Goal: Task Accomplishment & Management: Complete application form

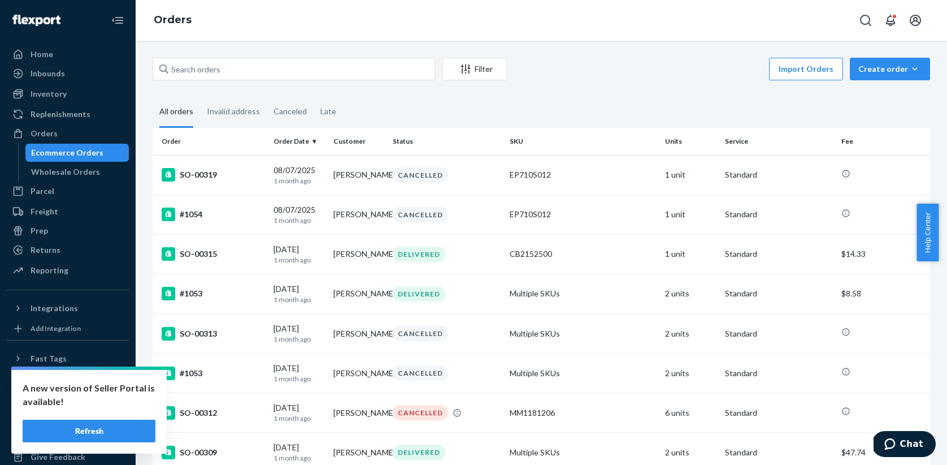
click at [92, 427] on button "Refresh" at bounding box center [89, 430] width 133 height 23
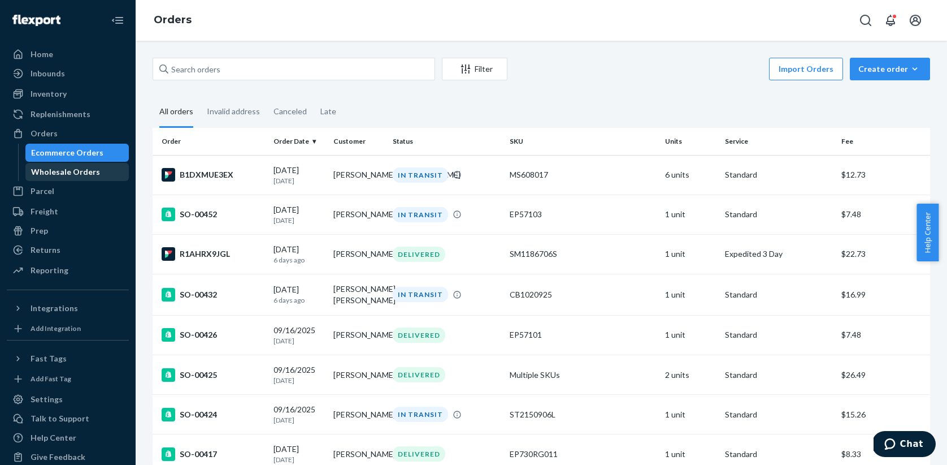
click at [66, 171] on div "Wholesale Orders" at bounding box center [65, 171] width 69 height 11
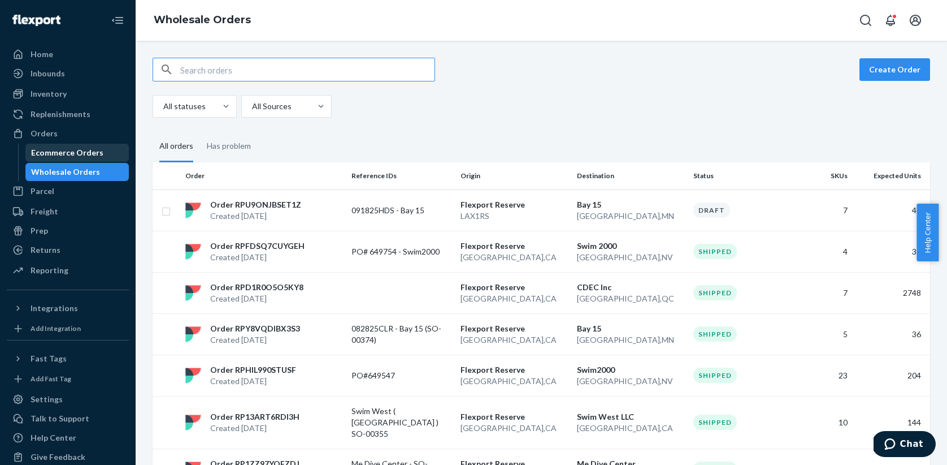
click at [68, 157] on div "Ecommerce Orders" at bounding box center [67, 152] width 72 height 11
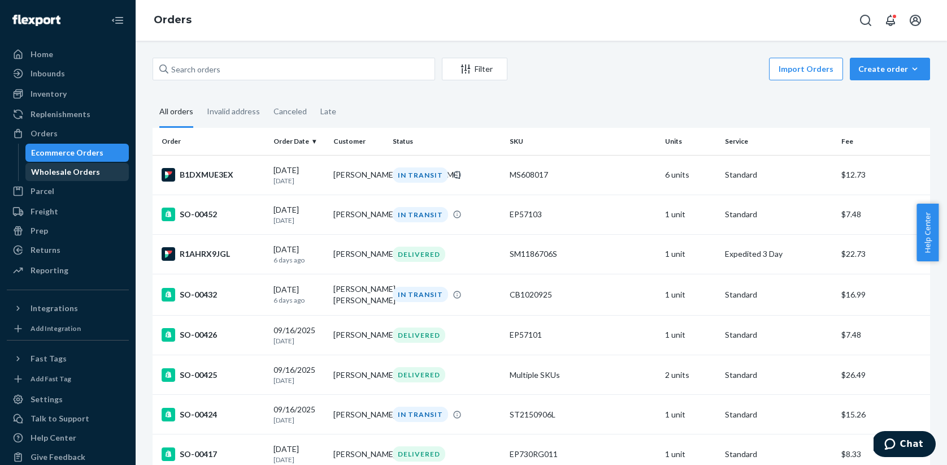
click at [69, 174] on div "Wholesale Orders" at bounding box center [65, 171] width 69 height 11
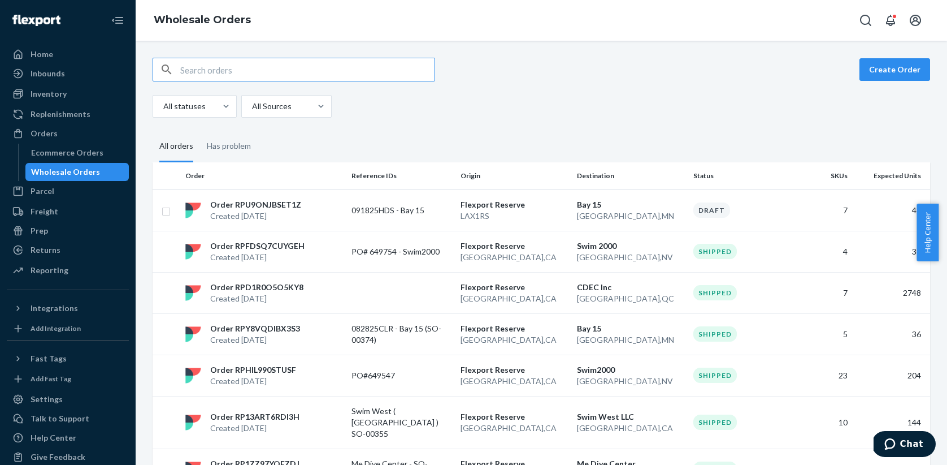
click at [311, 212] on div "Order RPU9ONJBSET1Z Created Sep 23, 2025" at bounding box center [264, 210] width 166 height 23
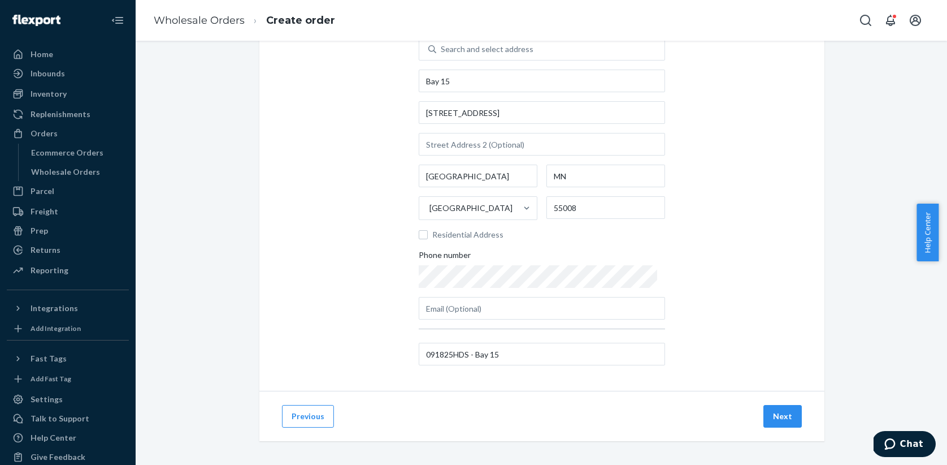
scroll to position [79, 0]
click at [771, 408] on button "Next" at bounding box center [783, 412] width 38 height 23
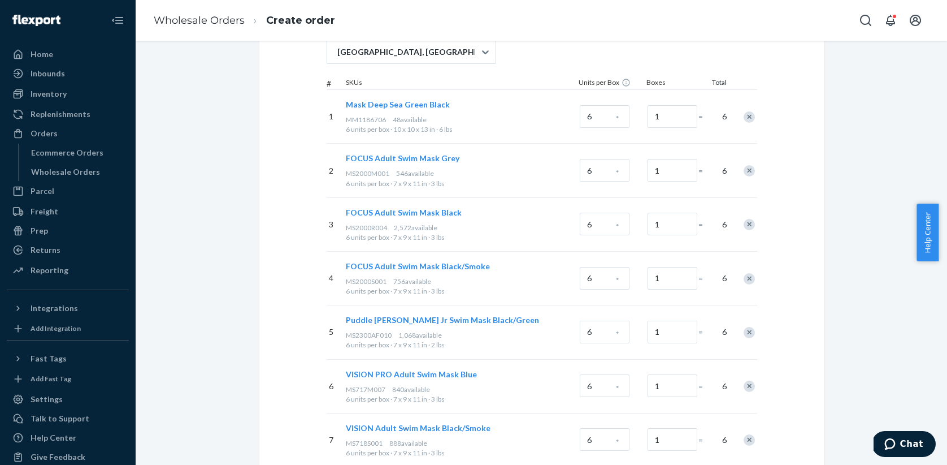
scroll to position [164, 0]
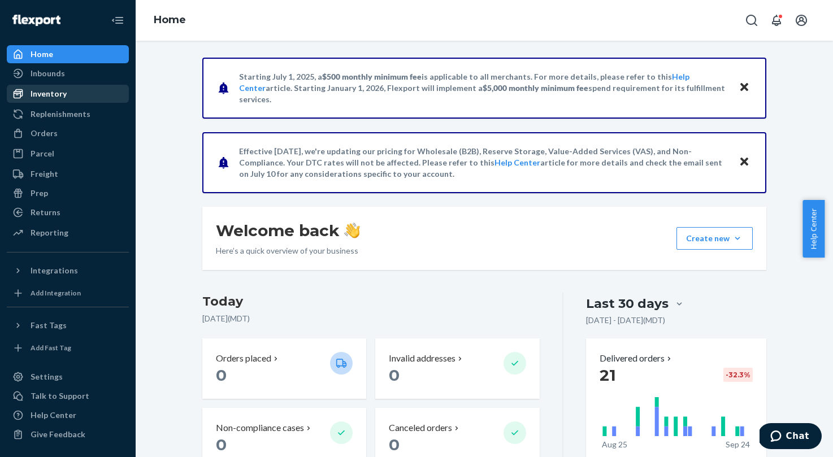
click at [34, 94] on div "Inventory" at bounding box center [49, 93] width 36 height 11
click at [37, 139] on div "Orders" at bounding box center [68, 133] width 120 height 16
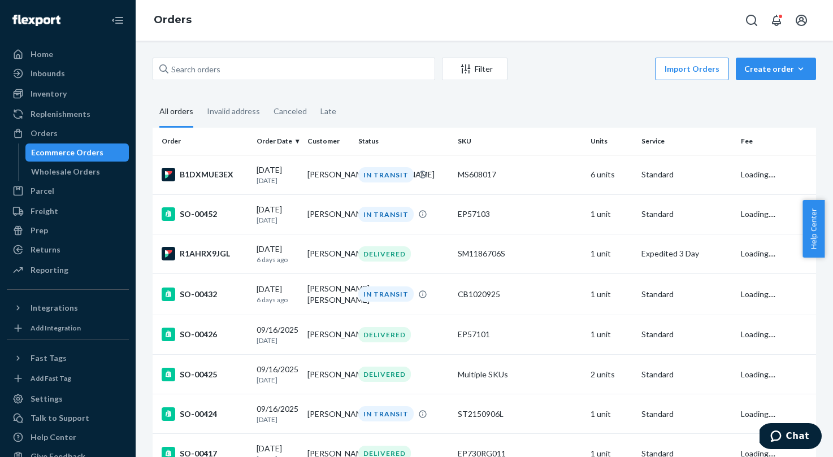
click at [49, 155] on div "Ecommerce Orders" at bounding box center [67, 152] width 72 height 11
click at [271, 185] on p "[DATE]" at bounding box center [278, 181] width 42 height 10
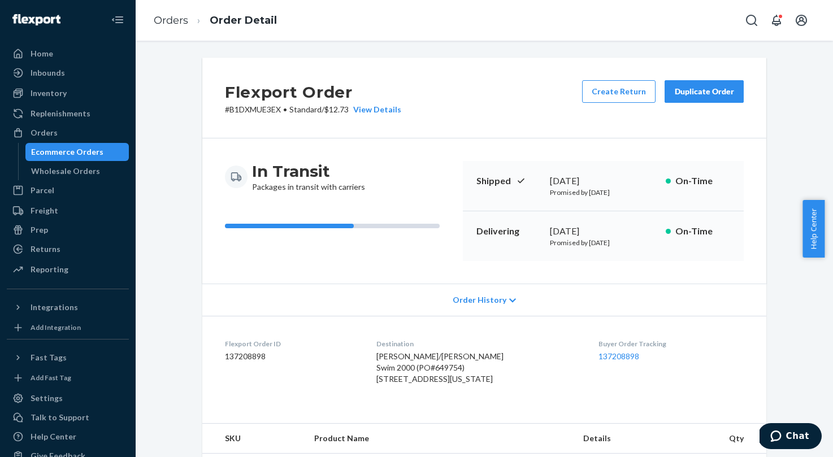
click at [89, 161] on div "Ecommerce Orders Wholesale Orders" at bounding box center [73, 161] width 111 height 37
click at [80, 171] on div "Wholesale Orders" at bounding box center [65, 171] width 69 height 11
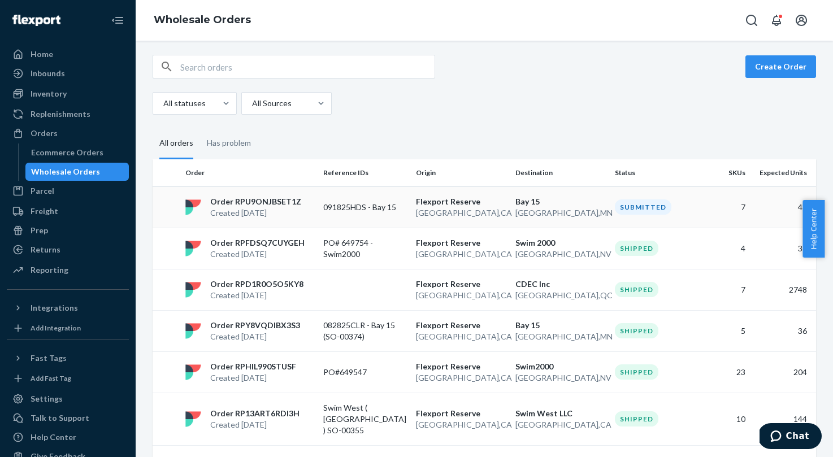
scroll to position [6, 0]
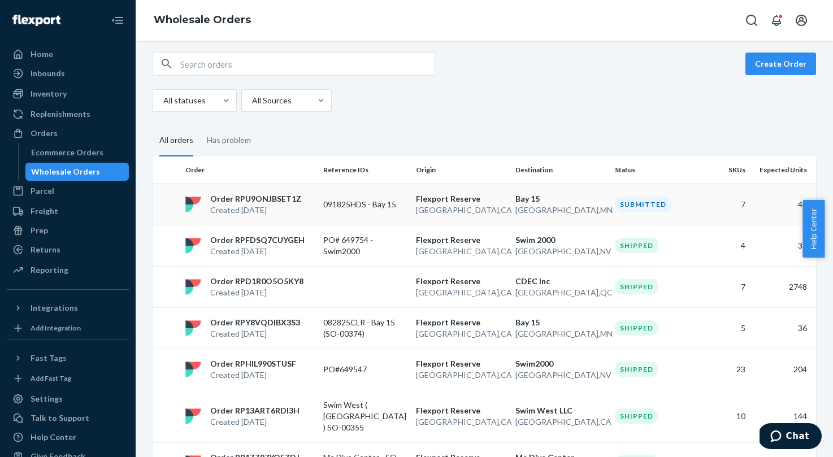
click at [236, 210] on p "Created [DATE]" at bounding box center [255, 210] width 91 height 11
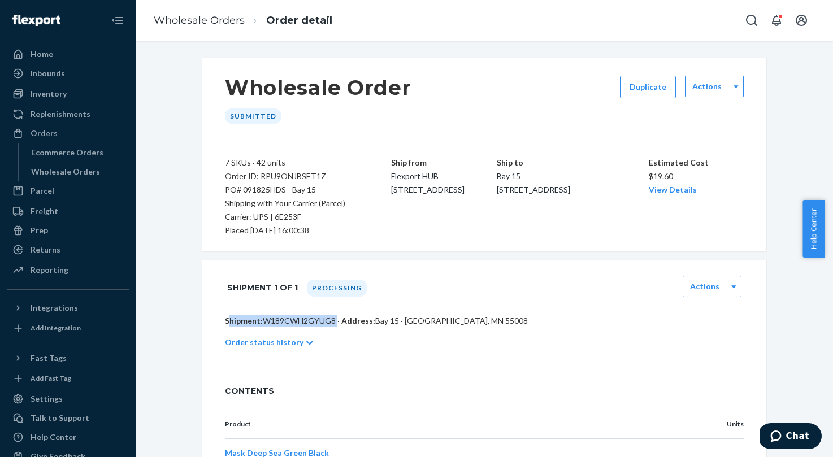
drag, startPoint x: 330, startPoint y: 322, endPoint x: 220, endPoint y: 323, distance: 109.7
click at [225, 323] on p "Shipment: W189CWH2GYUG8 · Address: Bay 15 · Cambridge, MN 55008" at bounding box center [484, 320] width 519 height 11
copy p "Shipment: W189CWH2GYUG8"
click at [89, 155] on div "Ecommerce Orders" at bounding box center [67, 152] width 72 height 11
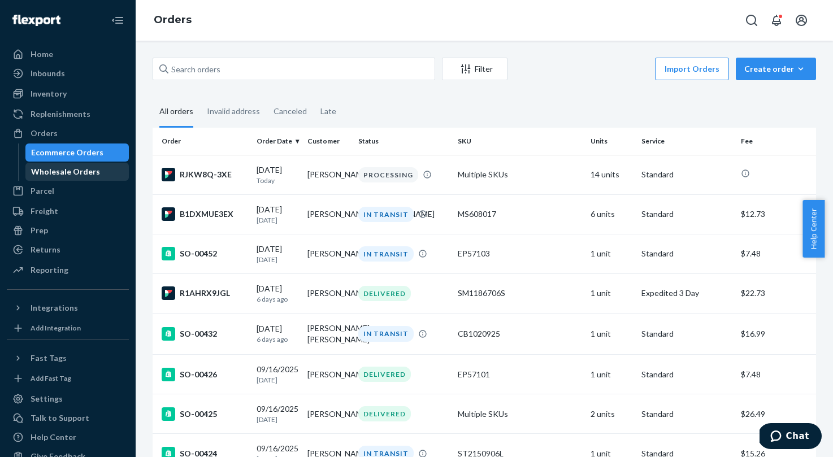
click at [87, 167] on div "Wholesale Orders" at bounding box center [65, 171] width 69 height 11
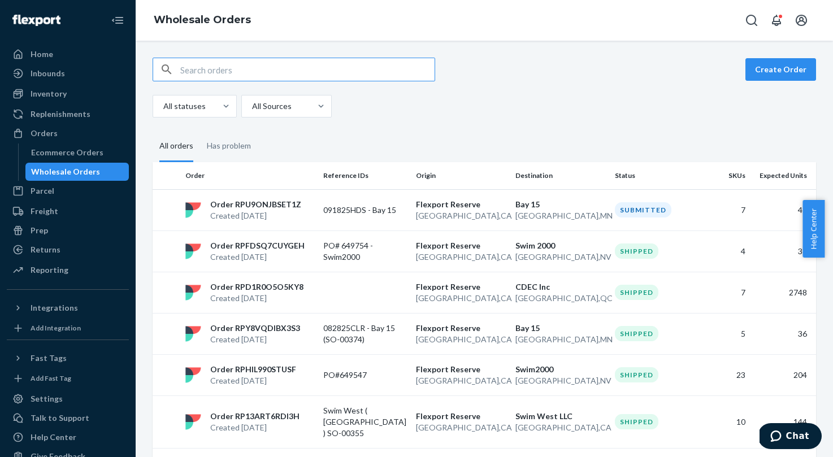
click at [258, 252] on p "Created [DATE]" at bounding box center [257, 257] width 94 height 11
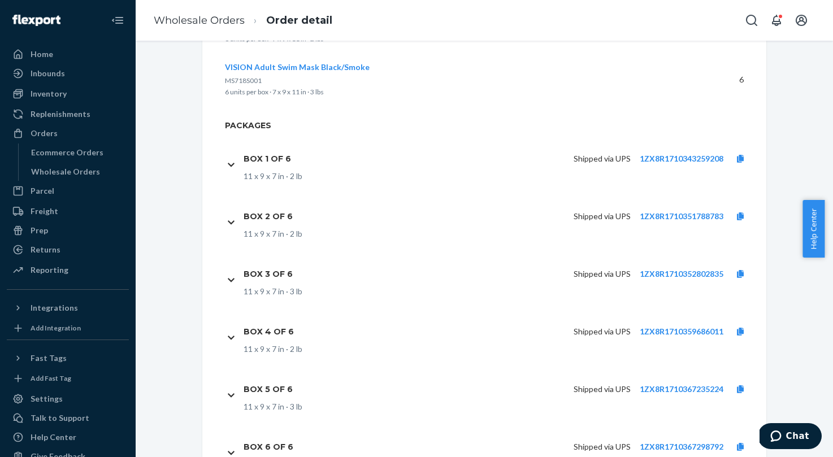
scroll to position [585, 0]
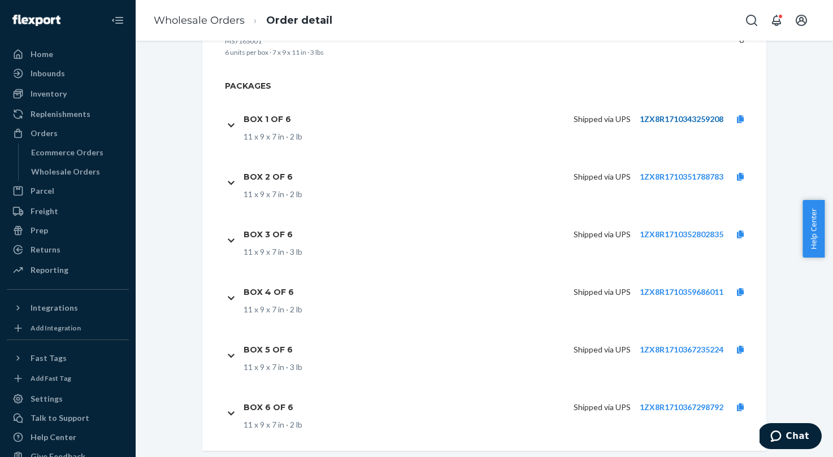
click at [676, 119] on link "1ZX8R1710343259208" at bounding box center [682, 119] width 84 height 10
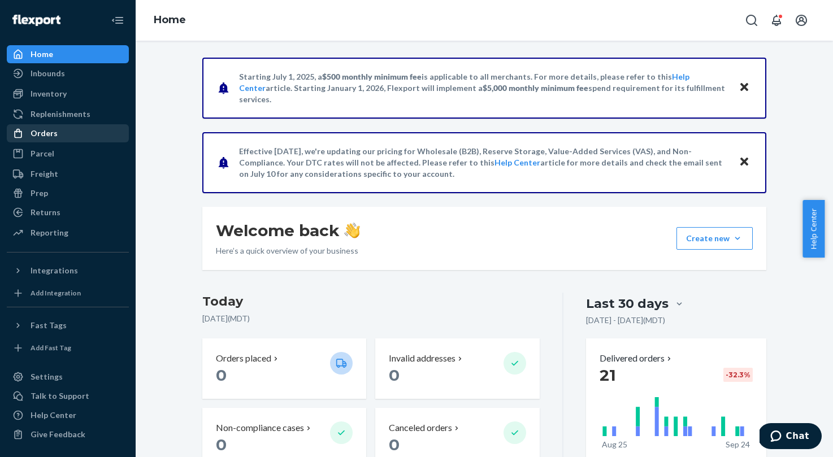
click at [45, 134] on div "Orders" at bounding box center [44, 133] width 27 height 11
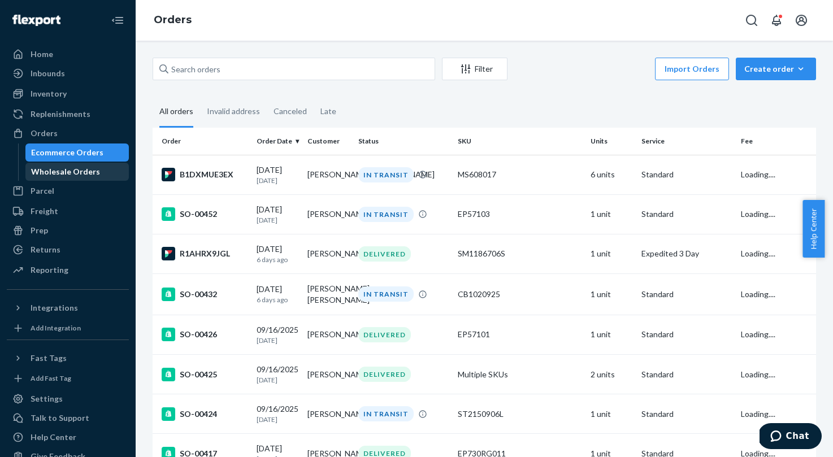
click at [48, 174] on div "Wholesale Orders" at bounding box center [65, 171] width 69 height 11
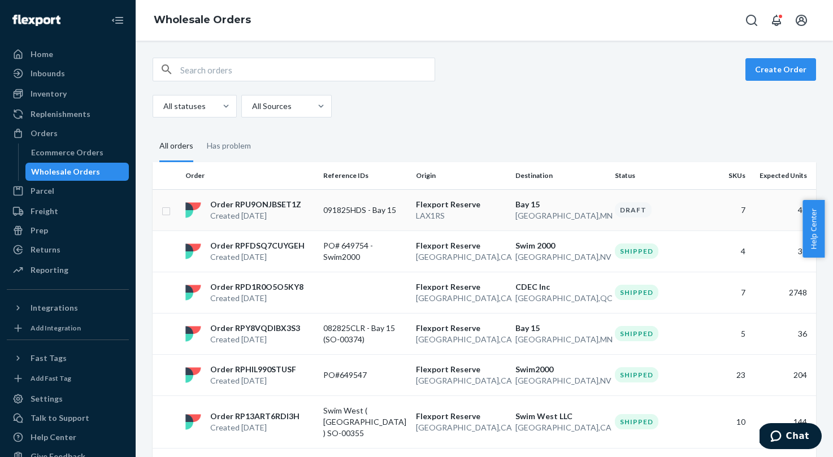
click at [357, 213] on p "091825HDS - Bay 15" at bounding box center [365, 210] width 84 height 11
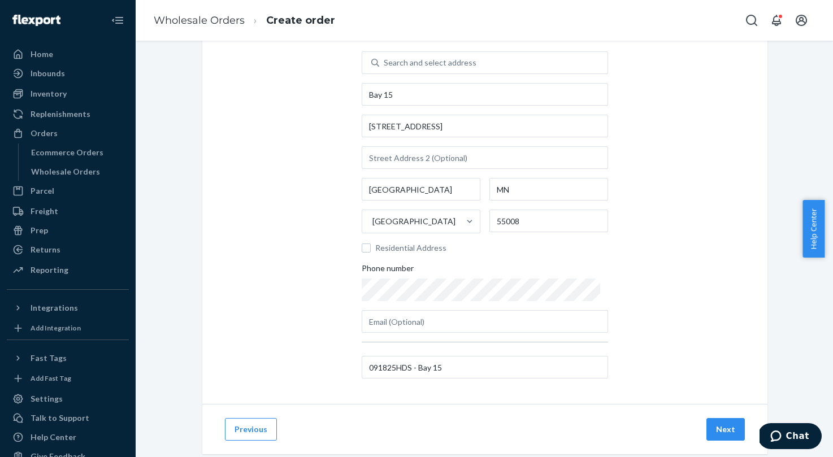
scroll to position [86, 0]
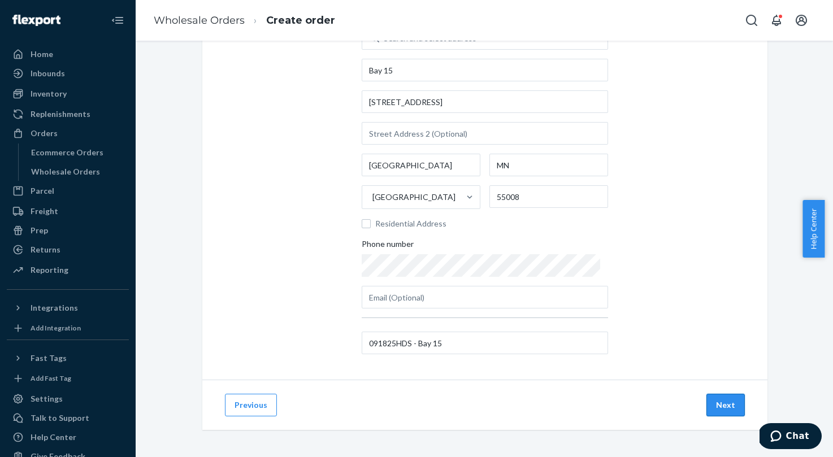
click at [718, 404] on button "Next" at bounding box center [726, 405] width 38 height 23
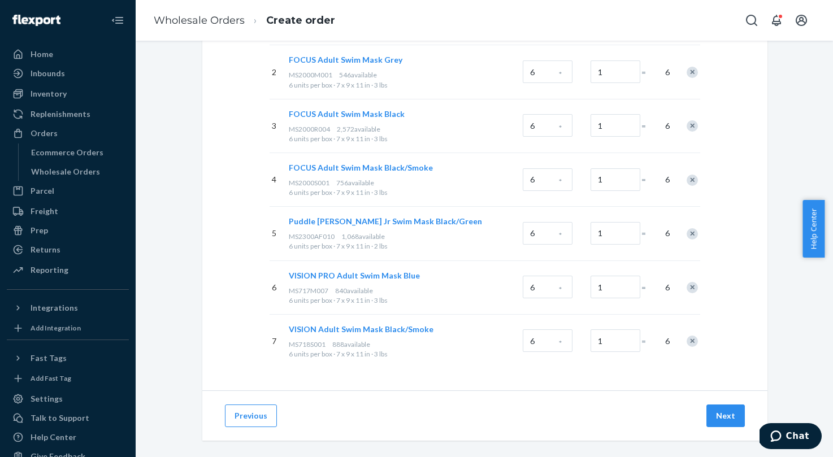
scroll to position [242, 0]
click at [725, 413] on button "Next" at bounding box center [726, 415] width 38 height 23
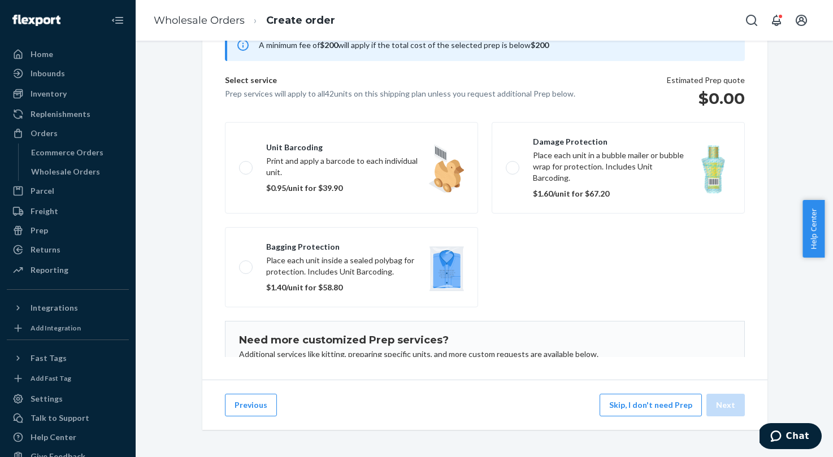
scroll to position [127, 0]
drag, startPoint x: 634, startPoint y: 409, endPoint x: 582, endPoint y: 399, distance: 53.5
click at [620, 406] on button "Skip, I don't need Prep" at bounding box center [651, 405] width 102 height 23
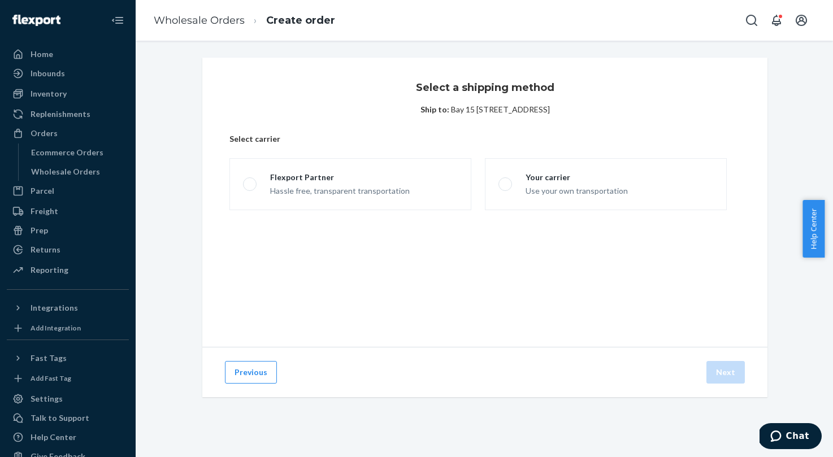
scroll to position [0, 0]
click at [499, 185] on span at bounding box center [506, 184] width 14 height 14
click at [499, 185] on input "Your carrier Use your own transportation" at bounding box center [502, 184] width 7 height 7
radio input "true"
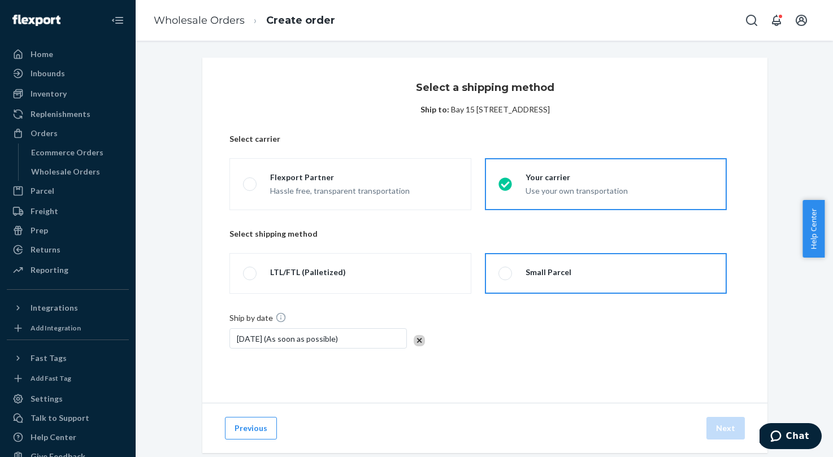
click at [502, 271] on span at bounding box center [506, 274] width 14 height 14
click at [502, 271] on input "Small Parcel" at bounding box center [502, 273] width 7 height 7
radio input "true"
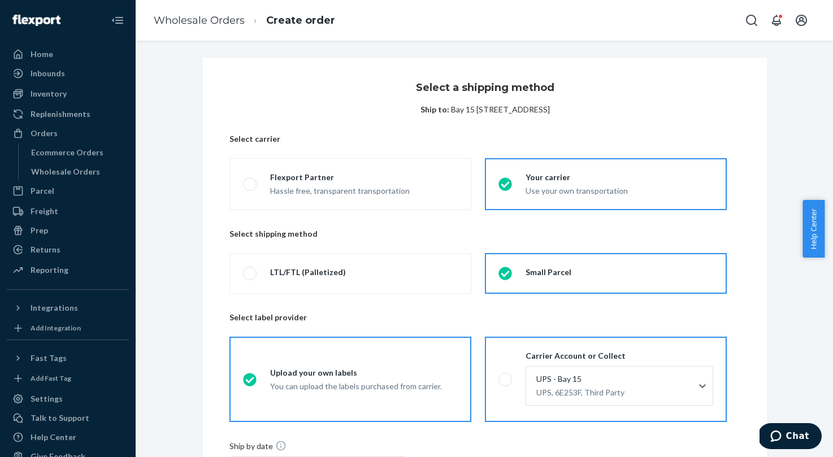
click at [502, 378] on span at bounding box center [506, 380] width 14 height 14
click at [502, 378] on input "Carrier Account or Collect UPS - Bay 15 UPS, 6E253F, Third Party" at bounding box center [502, 379] width 7 height 7
radio input "true"
radio input "false"
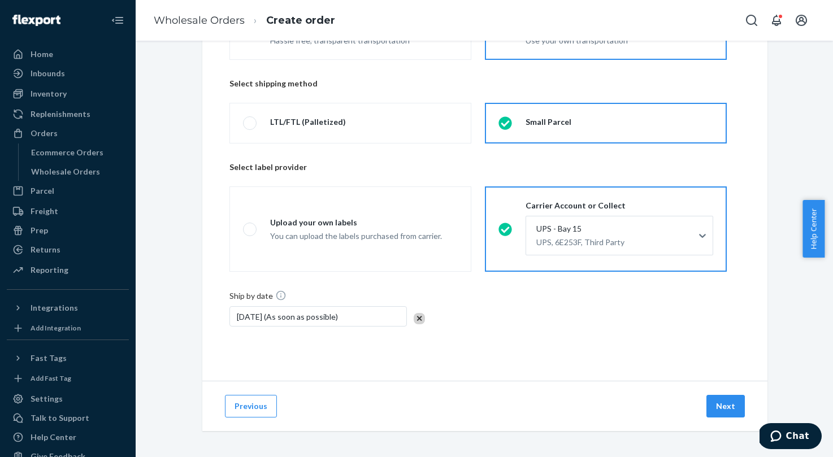
scroll to position [151, 0]
click at [724, 406] on button "Next" at bounding box center [726, 405] width 38 height 23
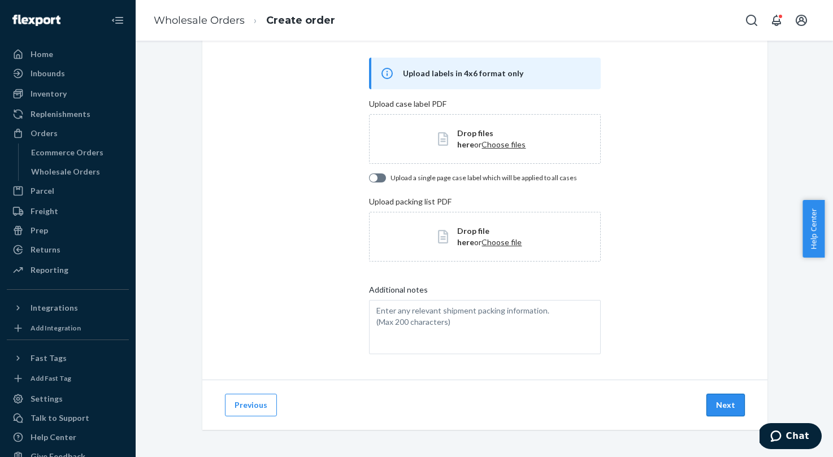
click at [733, 406] on button "Next" at bounding box center [726, 405] width 38 height 23
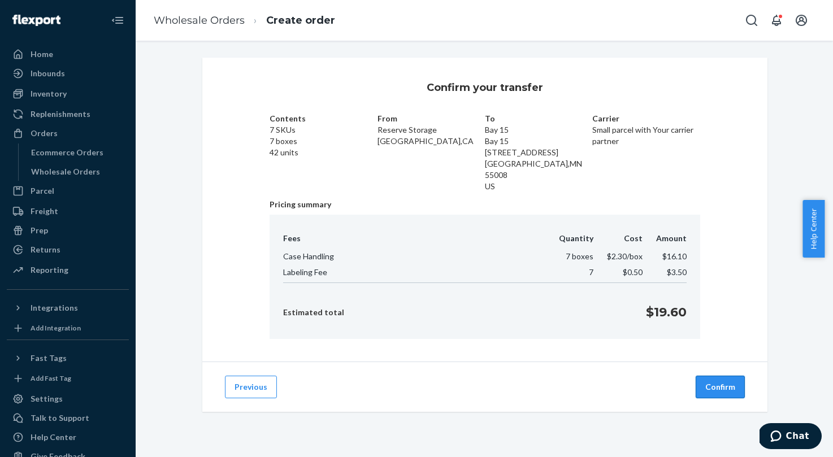
click at [719, 379] on button "Confirm" at bounding box center [720, 387] width 49 height 23
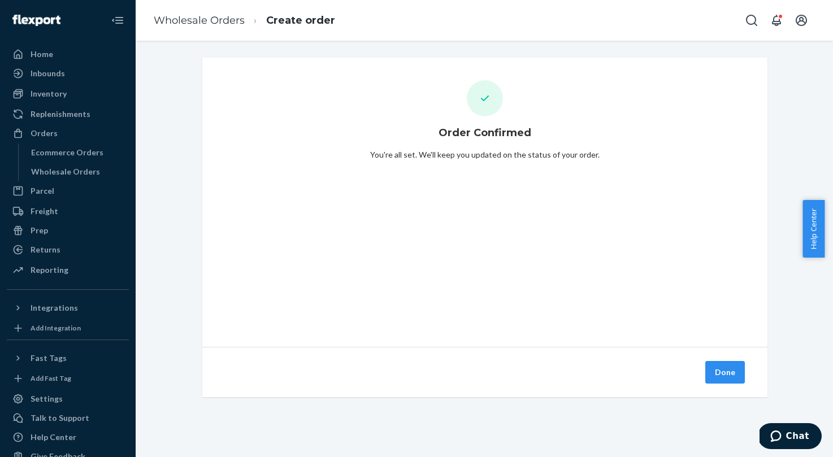
click at [724, 369] on button "Done" at bounding box center [725, 372] width 40 height 23
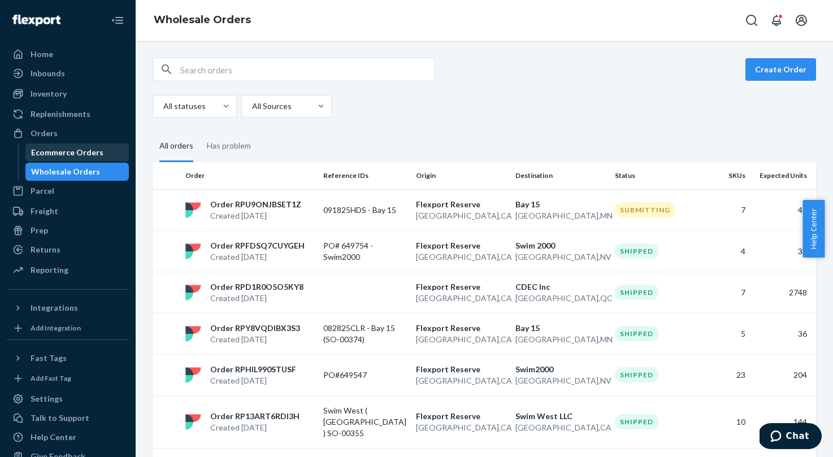
click at [75, 153] on div "Ecommerce Orders" at bounding box center [67, 152] width 72 height 11
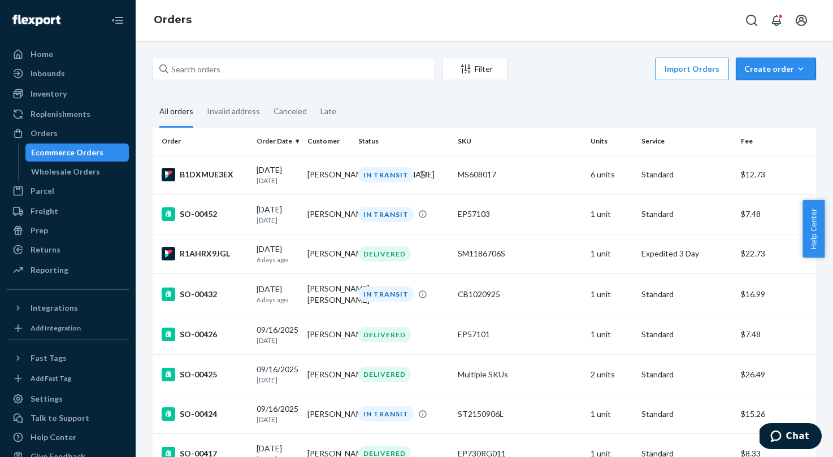
click at [765, 75] on button "Create order Ecommerce order Removal order" at bounding box center [776, 69] width 80 height 23
click at [761, 94] on span "Ecommerce order" at bounding box center [783, 96] width 70 height 8
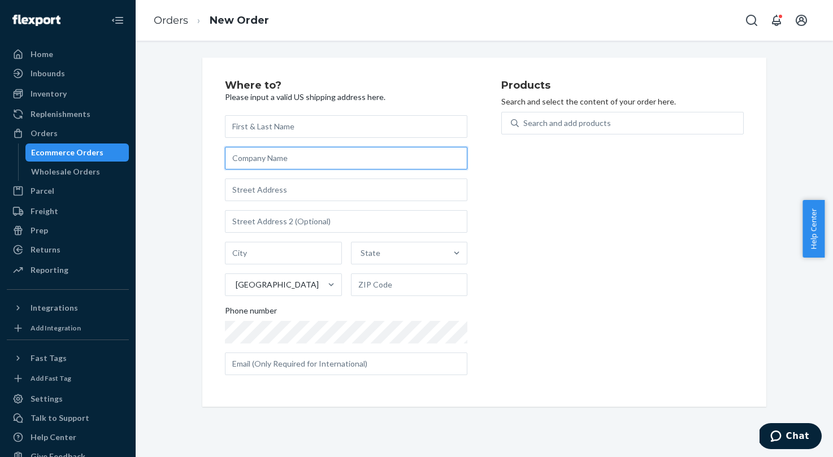
click at [237, 162] on input "text" at bounding box center [346, 158] width 242 height 23
paste input "Bay 15"
type input "Bay 15"
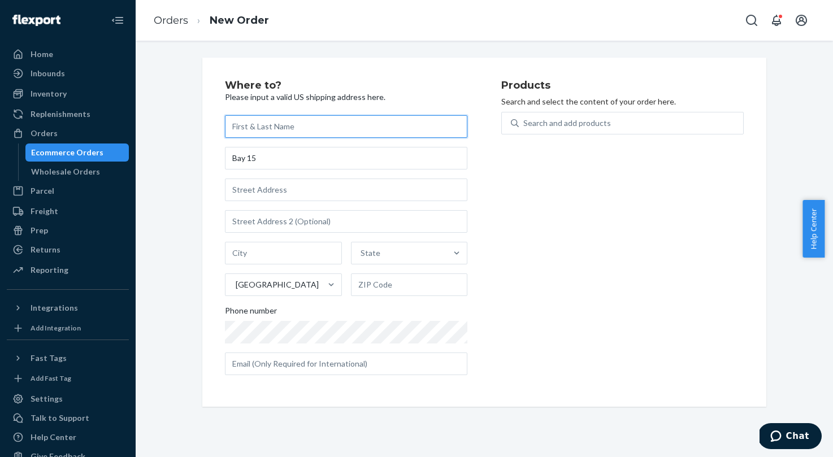
click at [242, 128] on input "text" at bounding box center [346, 126] width 242 height 23
paste input "[PERSON_NAME]"
type input "[PERSON_NAME]"
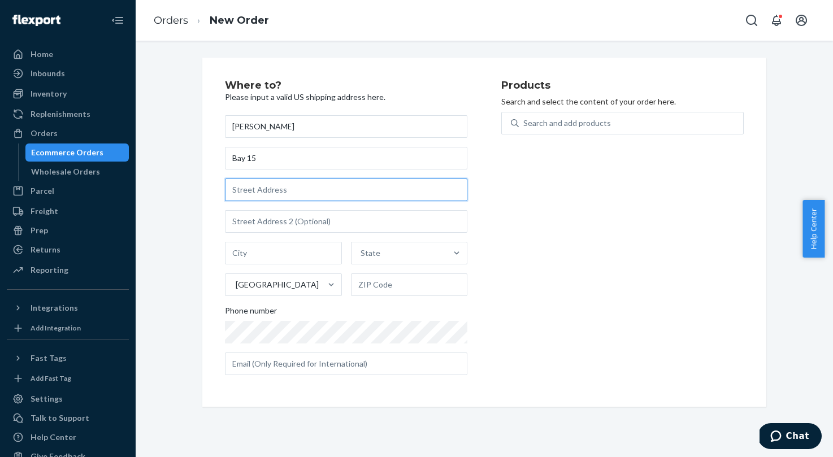
click at [257, 196] on input "text" at bounding box center [346, 190] width 242 height 23
paste input "[STREET_ADDRESS]"
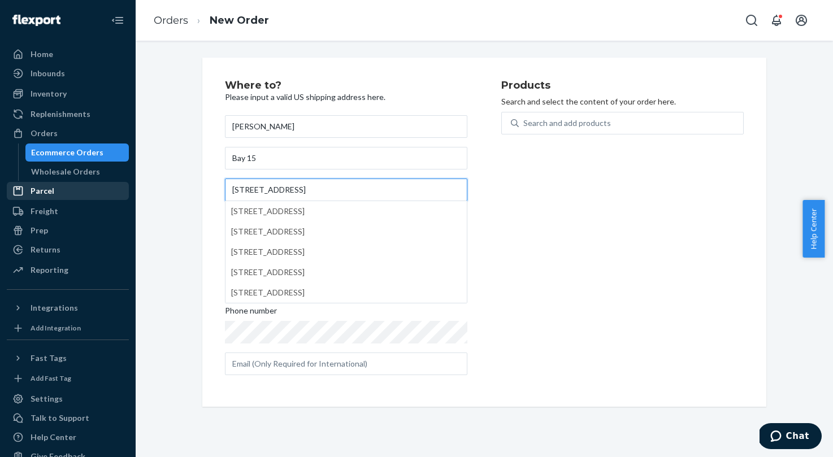
type input "[STREET_ADDRESS]"
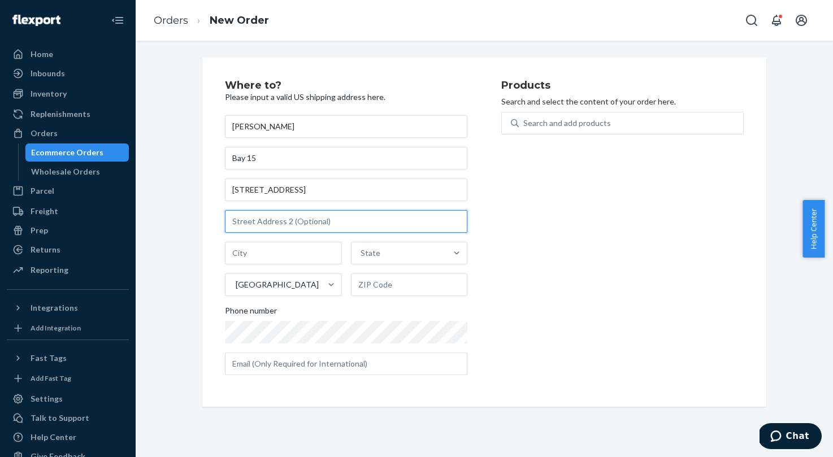
click at [244, 225] on input "text" at bounding box center [346, 221] width 242 height 23
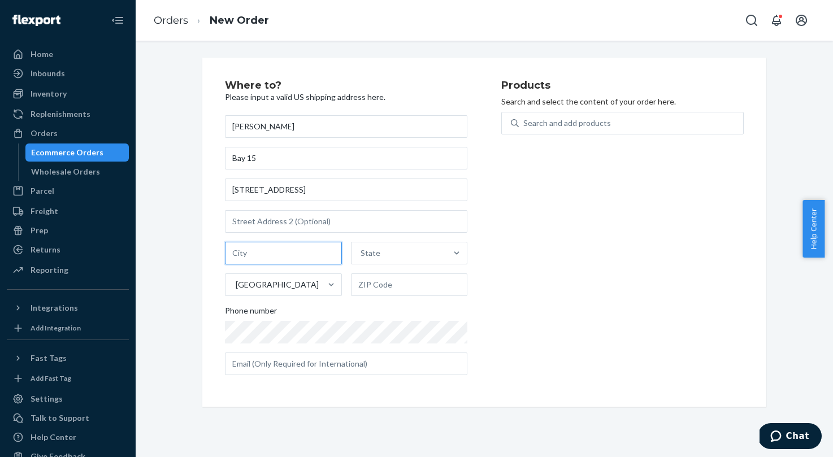
click at [244, 251] on input "text" at bounding box center [283, 253] width 117 height 23
paste input "[GEOGRAPHIC_DATA]"
type input "[GEOGRAPHIC_DATA]"
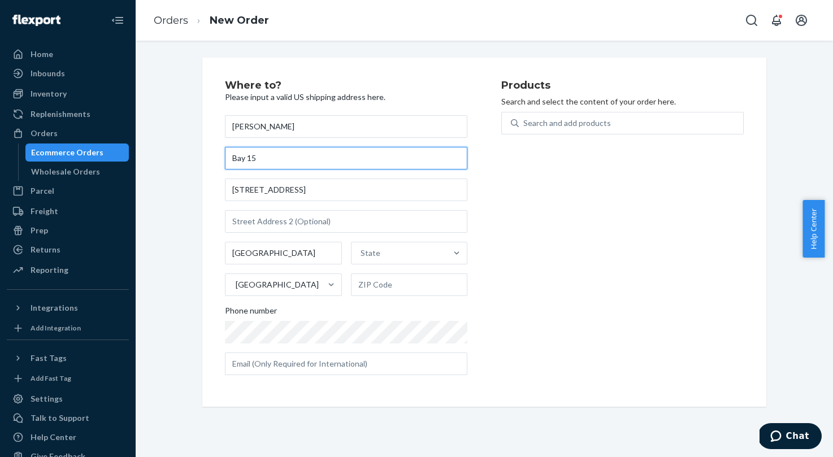
click at [284, 158] on input "Bay 15" at bounding box center [346, 158] width 242 height 23
paste input "091825HDS"
click at [257, 161] on input "Bay 15 ( PO#091825HDS)" at bounding box center [346, 158] width 242 height 23
type input "Bay 15 (PO#091825HDS)"
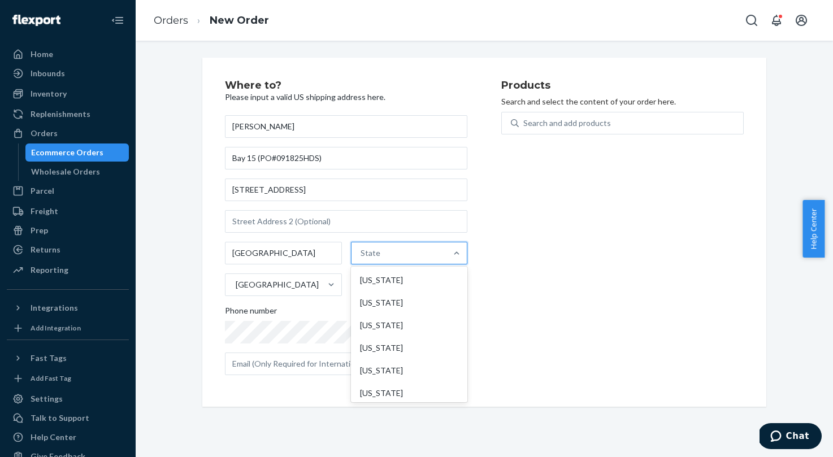
click at [374, 259] on div "State" at bounding box center [400, 253] width 96 height 23
click at [362, 259] on input "option [US_STATE] focused, 1 of 59. 59 results available. Use Up and Down to ch…" at bounding box center [361, 253] width 1 height 11
type input "mn"
click at [401, 279] on div "[US_STATE]" at bounding box center [408, 280] width 114 height 23
click at [370, 259] on input "mn" at bounding box center [364, 253] width 12 height 11
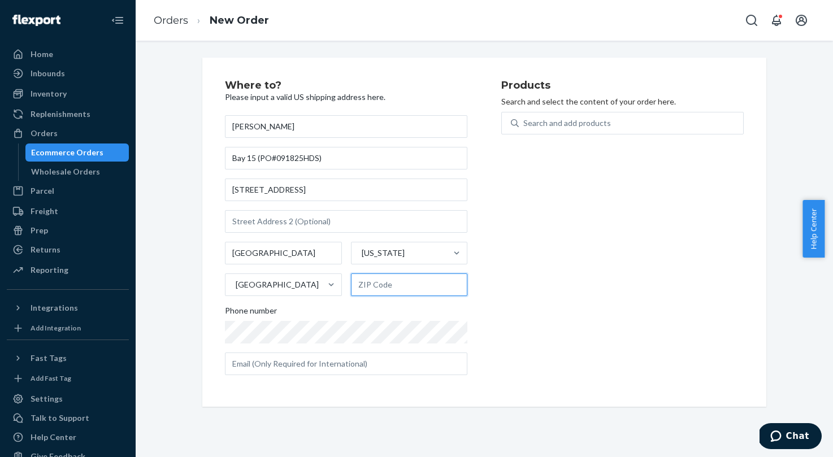
click at [387, 285] on input "text" at bounding box center [409, 285] width 117 height 23
type input "55008"
click at [516, 306] on div "Products Search and select the content of your order here. Search and add produ…" at bounding box center [622, 232] width 242 height 304
click at [525, 127] on div "Search and add products" at bounding box center [567, 123] width 88 height 11
click at [525, 127] on input "Search and add products" at bounding box center [523, 123] width 1 height 11
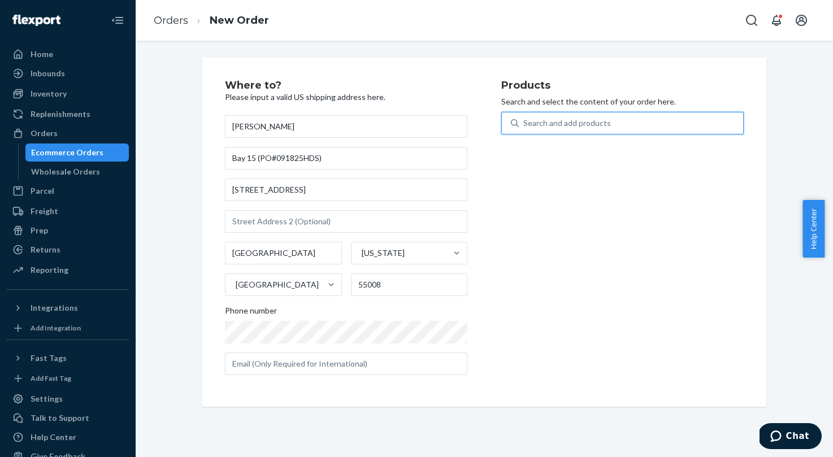
paste input "MS2300AF004"
type input "MS2300AF004"
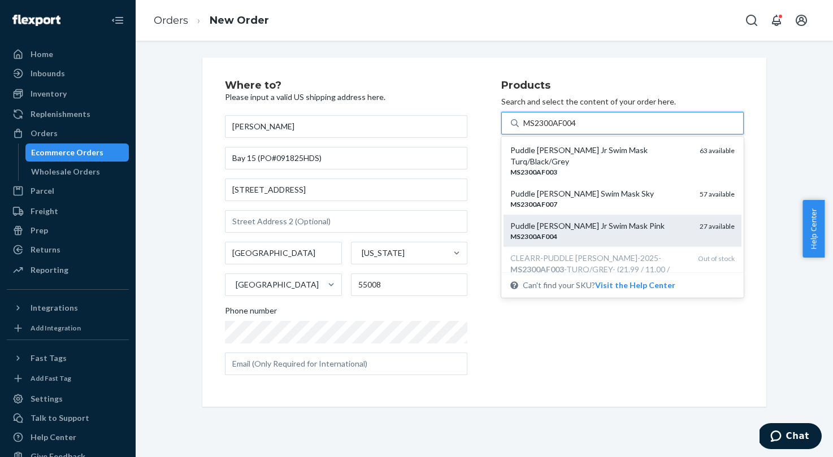
click at [540, 232] on em "MS2300AF004" at bounding box center [533, 236] width 47 height 8
click at [540, 129] on input "MS2300AF004" at bounding box center [550, 123] width 55 height 11
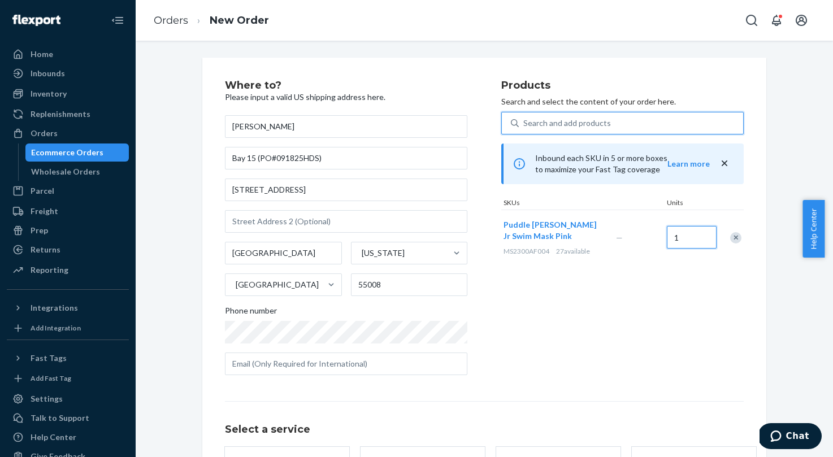
click at [687, 240] on input "1" at bounding box center [692, 237] width 50 height 23
type input "6"
drag, startPoint x: 652, startPoint y: 272, endPoint x: 180, endPoint y: 203, distance: 476.9
click at [651, 271] on div "Products Search and select the content of your order here. Search and add produ…" at bounding box center [622, 232] width 242 height 304
click at [529, 125] on div "Search and add products" at bounding box center [567, 123] width 88 height 11
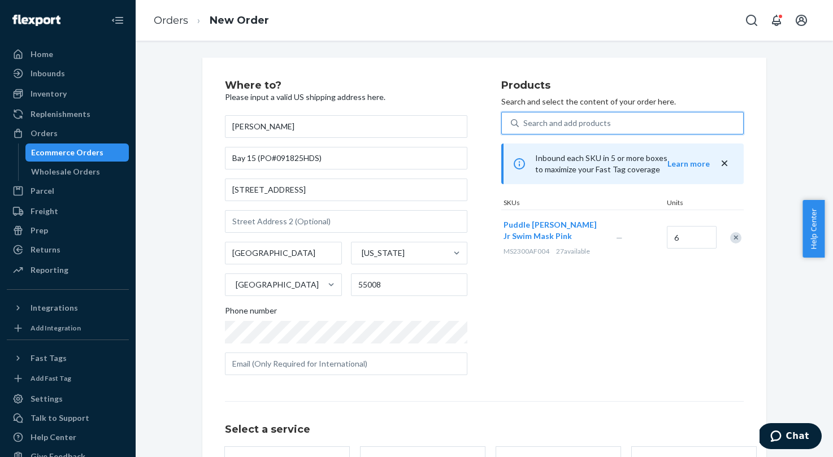
click at [525, 125] on input "0 results available. Use Up and Down to choose options, press Enter to select t…" at bounding box center [523, 123] width 1 height 11
paste input "CB2599706"
type input "CB2599706"
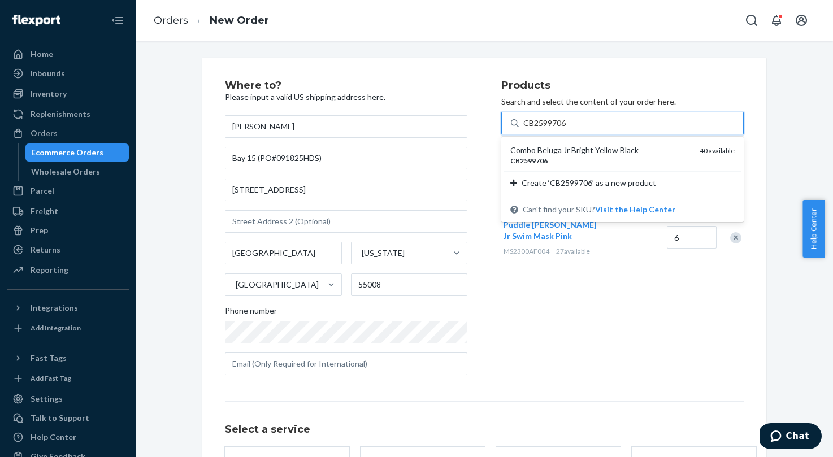
click at [560, 154] on div "Combo Beluga Jr Bright Yellow Black" at bounding box center [600, 150] width 180 height 11
click at [560, 129] on input "CB2599706" at bounding box center [545, 123] width 44 height 11
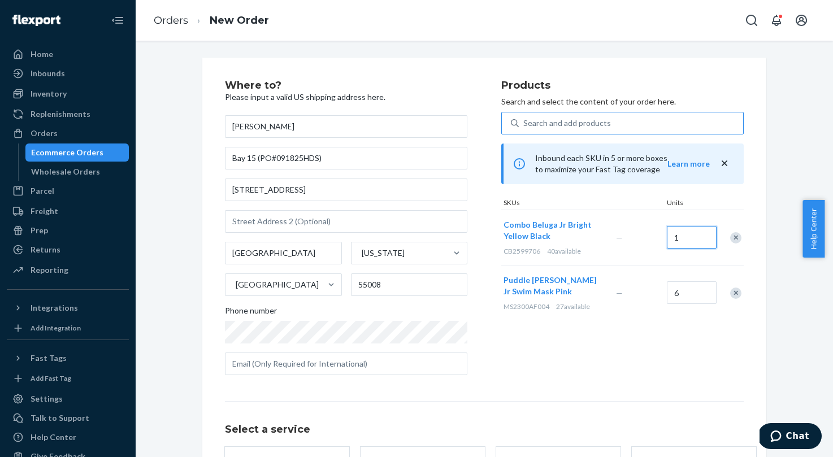
click at [677, 241] on input "1" at bounding box center [692, 237] width 50 height 23
type input "4"
click at [539, 123] on div "Search and add products" at bounding box center [567, 123] width 88 height 11
click at [525, 123] on input "0 results available. Use Up and Down to choose options, press Enter to select t…" at bounding box center [523, 123] width 1 height 11
paste input "CB4300006"
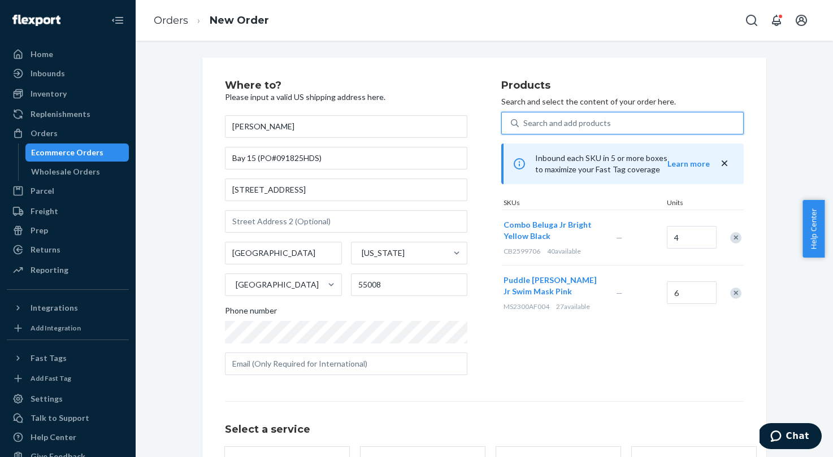
type input "CB4300006"
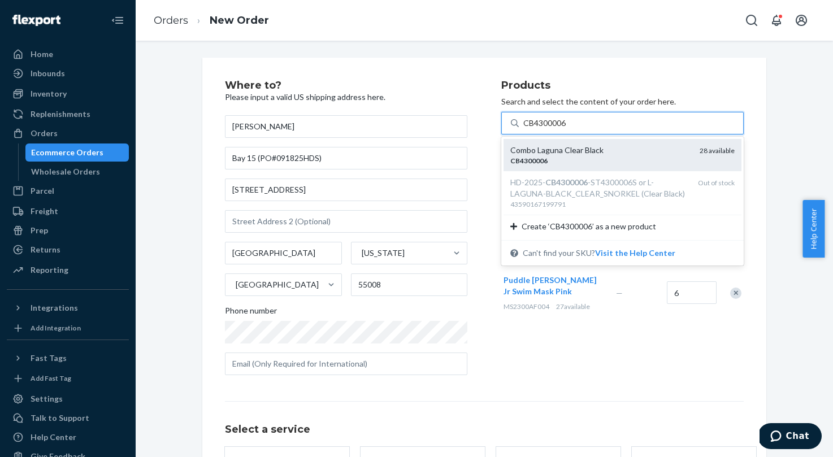
click at [550, 154] on div "Combo Laguna Clear Black" at bounding box center [600, 150] width 180 height 11
click at [550, 129] on input "CB4300006" at bounding box center [545, 123] width 44 height 11
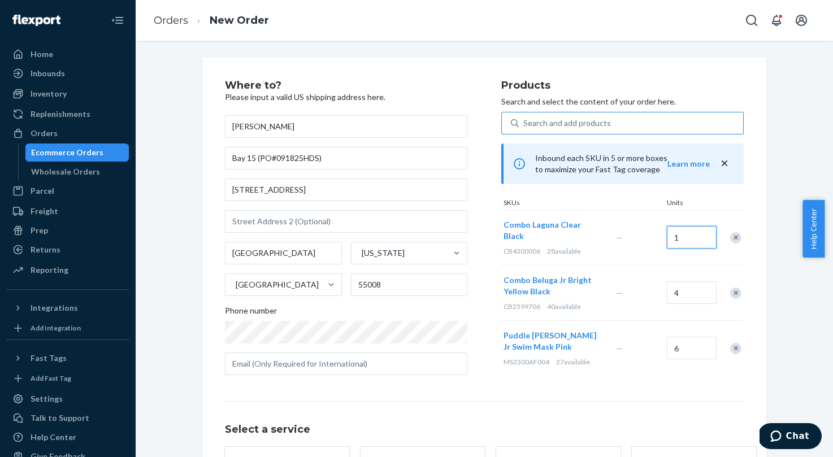
click at [692, 234] on input "1" at bounding box center [692, 237] width 50 height 23
type input "4"
click at [622, 412] on div "Select a service Standard Promised by [DATE] Expedited 3 day Promised by [DATE]…" at bounding box center [484, 446] width 519 height 91
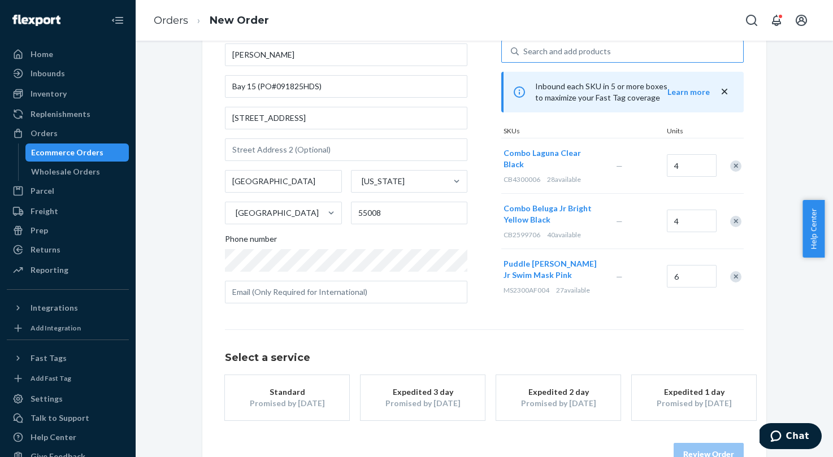
scroll to position [74, 0]
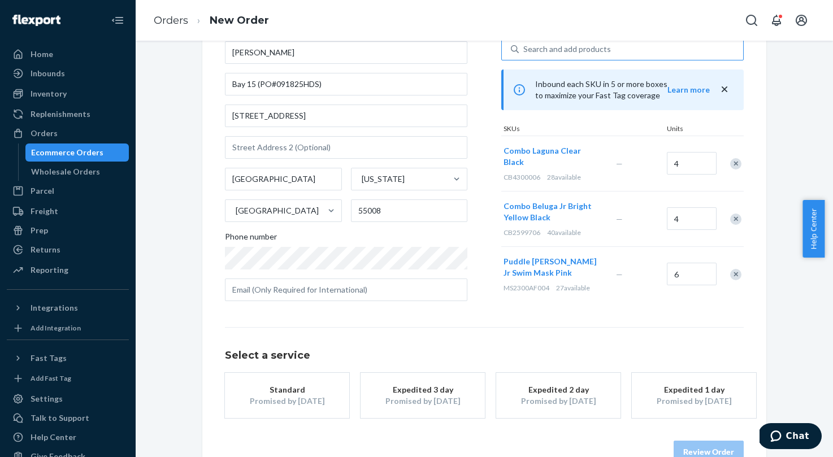
click at [284, 400] on div "Promised by [DATE]" at bounding box center [287, 401] width 90 height 11
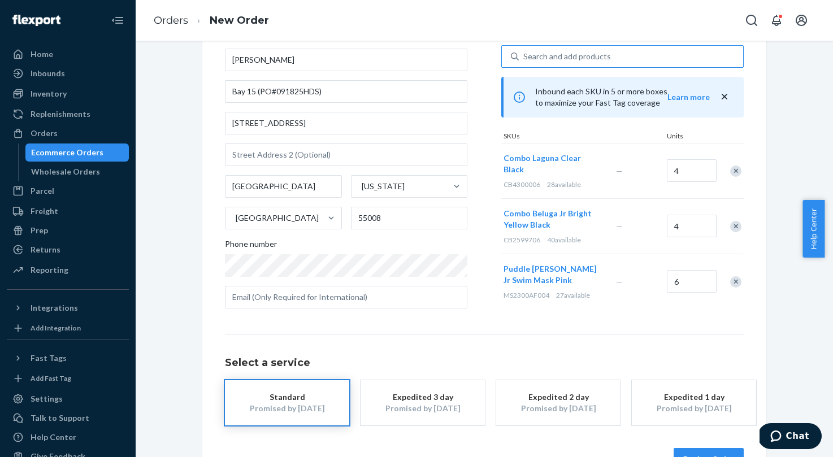
scroll to position [103, 0]
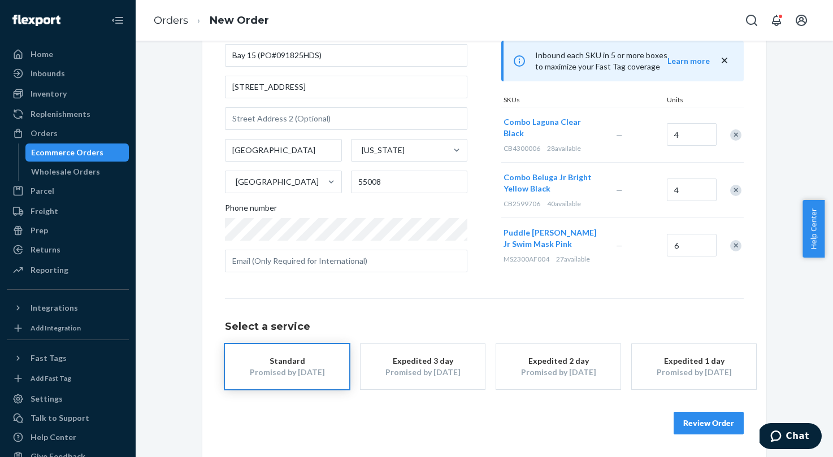
click at [708, 422] on button "Review Order" at bounding box center [709, 423] width 70 height 23
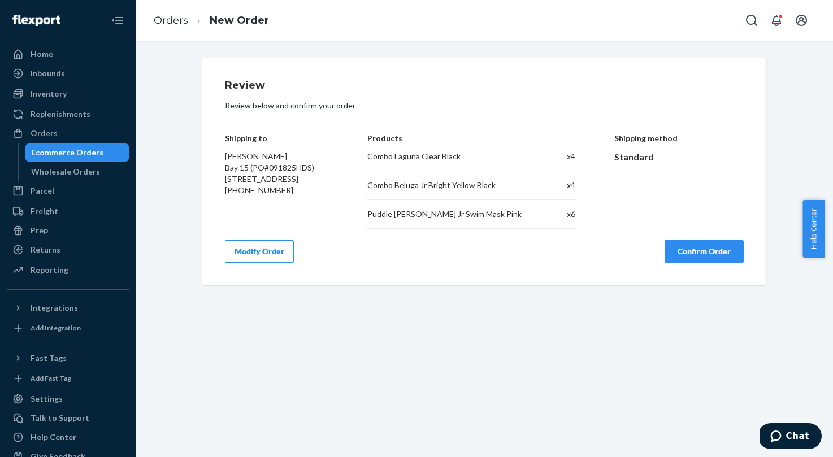
click at [711, 259] on button "Confirm Order" at bounding box center [704, 251] width 79 height 23
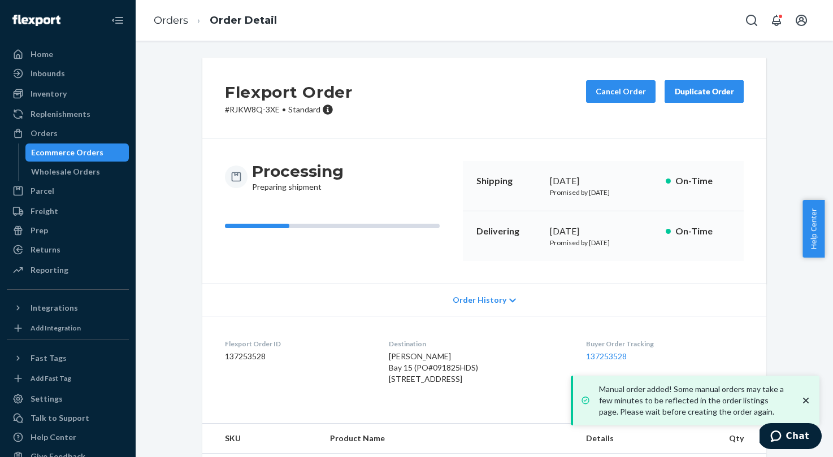
drag, startPoint x: 805, startPoint y: 400, endPoint x: 634, endPoint y: 368, distance: 174.2
click at [804, 399] on icon "close toast" at bounding box center [805, 400] width 11 height 11
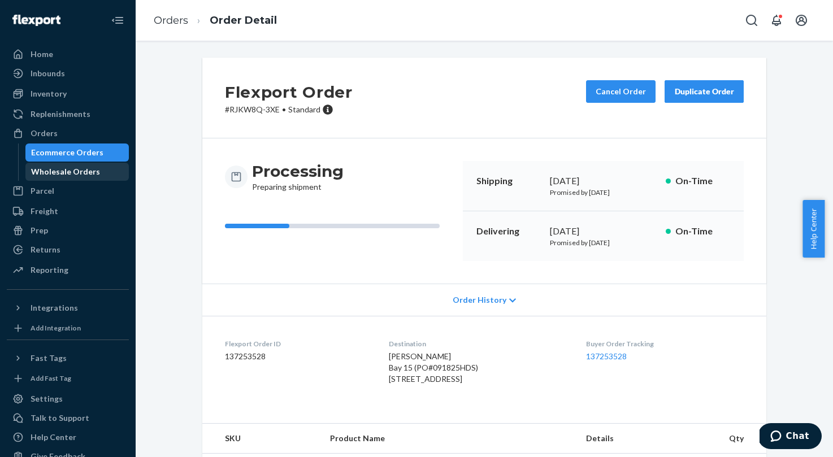
click at [49, 173] on div "Wholesale Orders" at bounding box center [65, 171] width 69 height 11
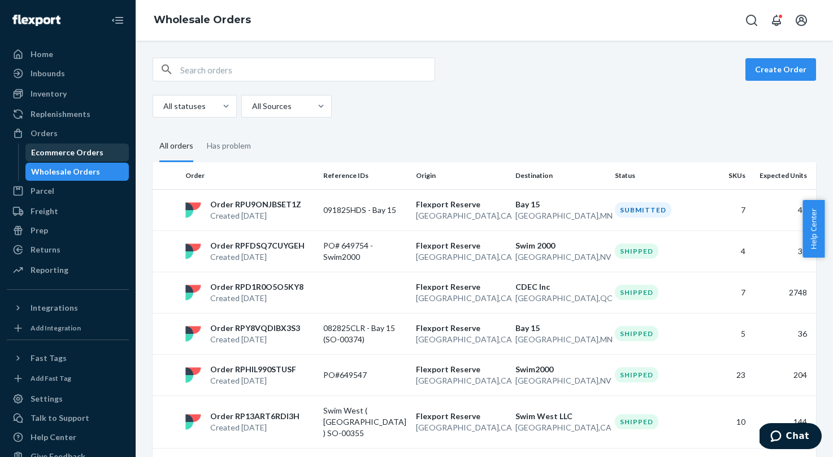
click at [54, 153] on div "Ecommerce Orders" at bounding box center [67, 152] width 72 height 11
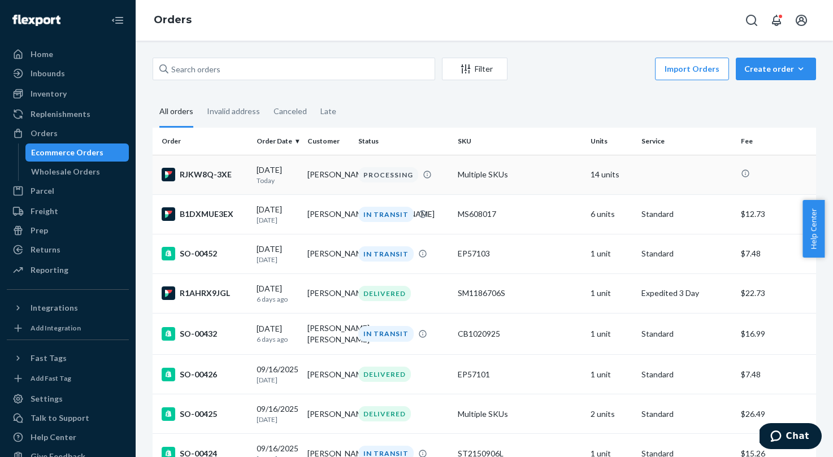
drag, startPoint x: 214, startPoint y: 177, endPoint x: 231, endPoint y: 177, distance: 17.5
click at [231, 177] on div "RJKW8Q-3XE" at bounding box center [205, 175] width 86 height 14
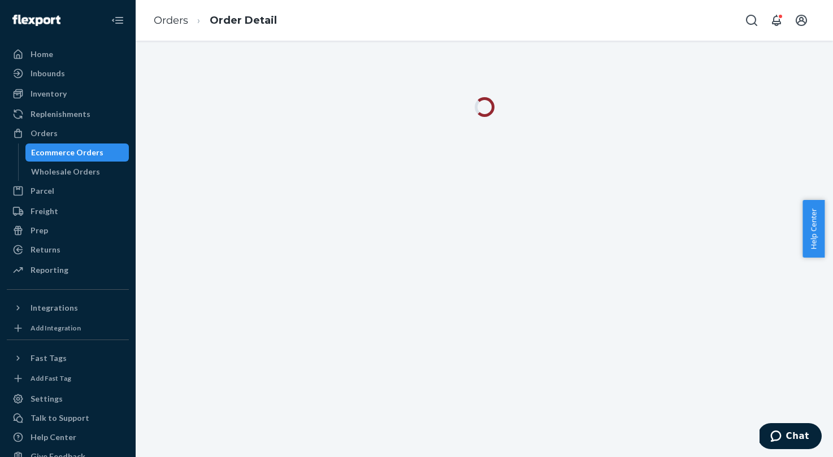
click at [224, 177] on div at bounding box center [485, 249] width 698 height 417
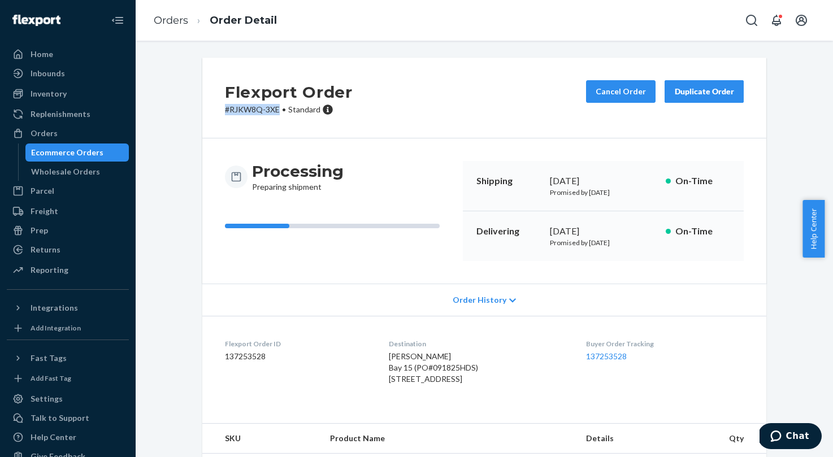
drag, startPoint x: 278, startPoint y: 112, endPoint x: 222, endPoint y: 112, distance: 56.5
click at [225, 112] on p "# RJKW8Q-3XE • Standard" at bounding box center [289, 109] width 128 height 11
copy p "# RJKW8Q-3XE"
drag, startPoint x: 321, startPoint y: 175, endPoint x: 301, endPoint y: 154, distance: 28.8
click at [321, 175] on h3 "Processing" at bounding box center [298, 171] width 92 height 20
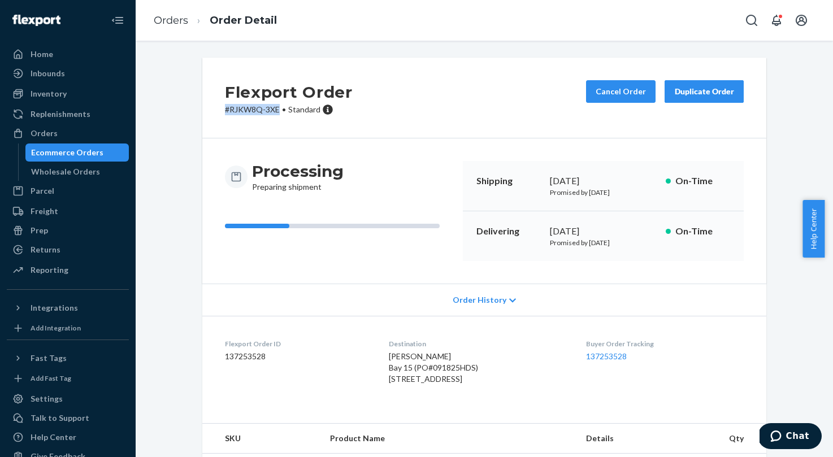
drag, startPoint x: 272, startPoint y: 109, endPoint x: 215, endPoint y: 109, distance: 57.7
click at [215, 109] on div "Flexport Order # RJKW8Q-3XE • Standard Cancel Order Duplicate Order" at bounding box center [484, 98] width 564 height 81
copy p "# RJKW8Q-3XE"
